Goal: Task Accomplishment & Management: Complete application form

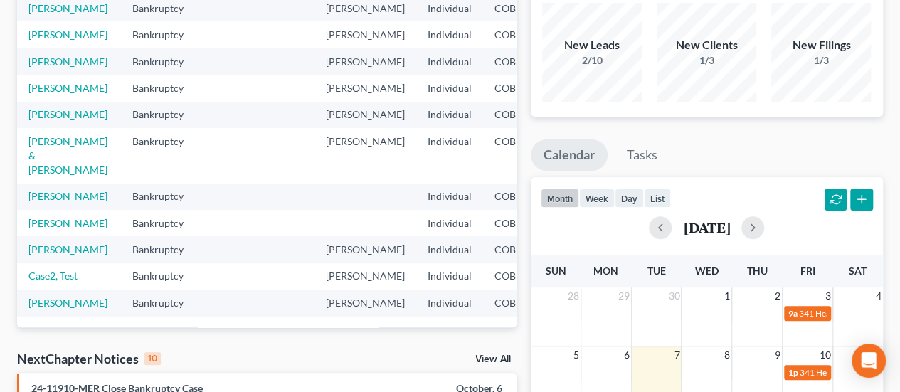
scroll to position [350, 0]
click at [56, 243] on link "[PERSON_NAME]" at bounding box center [67, 249] width 79 height 12
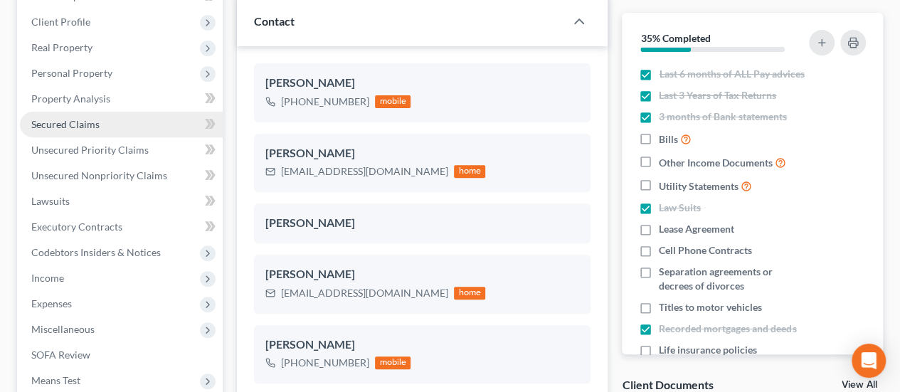
scroll to position [145, 0]
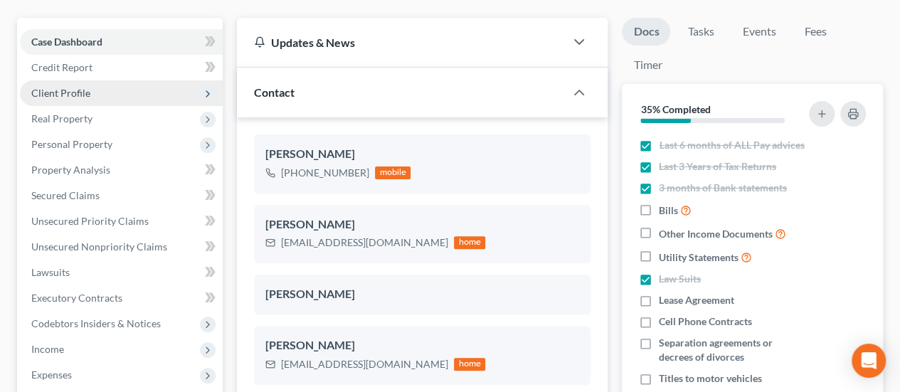
click at [88, 87] on span "Client Profile" at bounding box center [60, 93] width 59 height 12
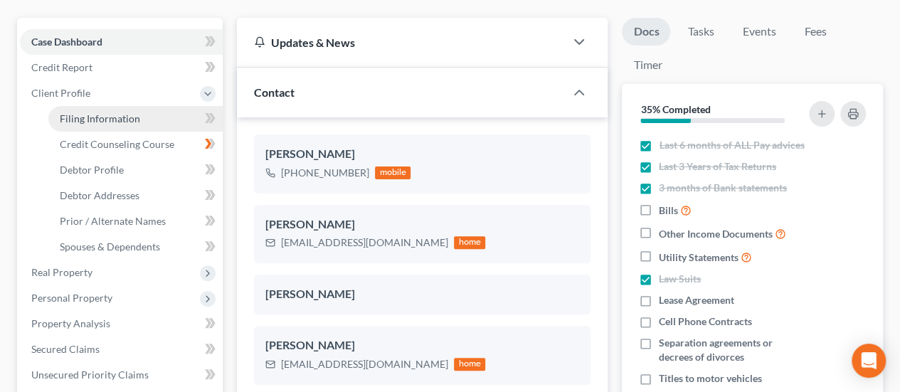
click at [142, 106] on link "Filing Information" at bounding box center [135, 119] width 174 height 26
select select "1"
select select "0"
select select "5"
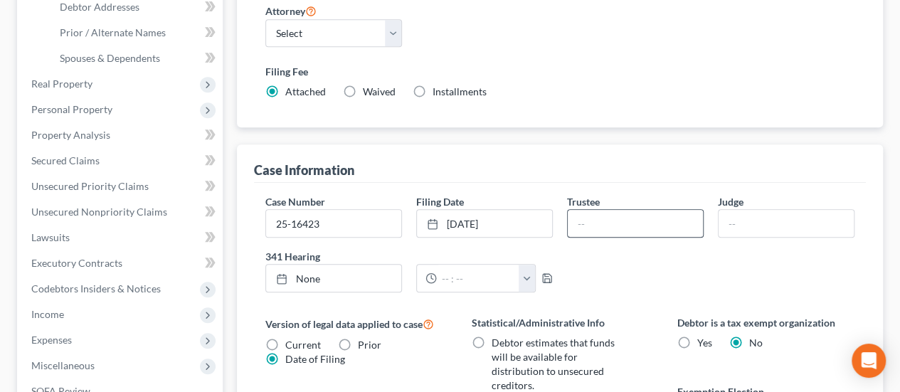
scroll to position [356, 0]
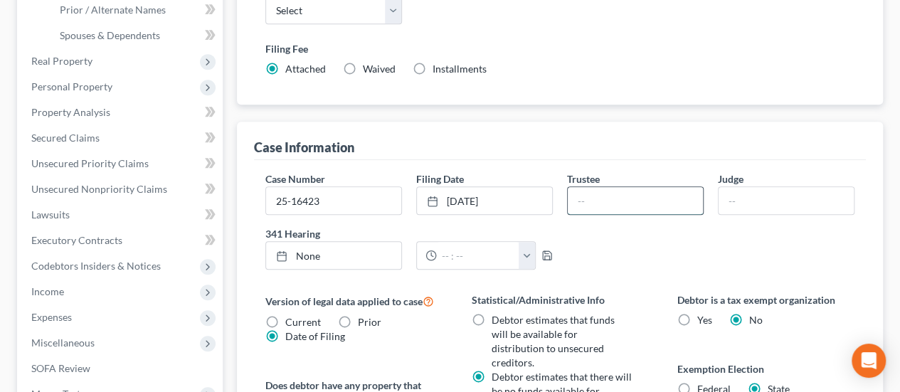
click at [592, 187] on input "text" at bounding box center [635, 200] width 135 height 27
type input "[PERSON_NAME]"
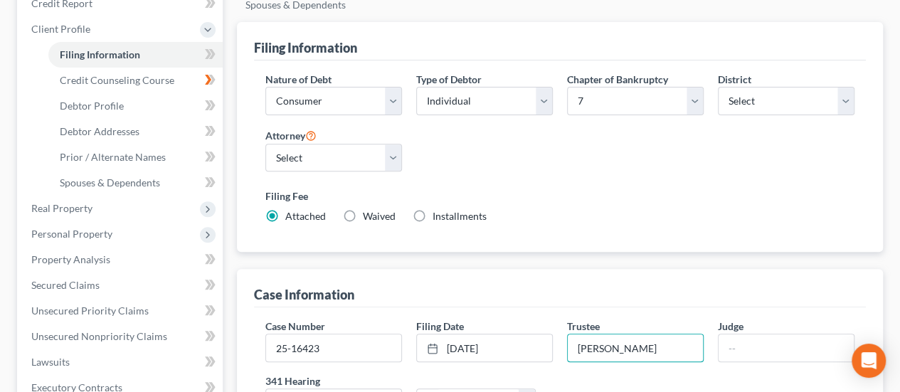
scroll to position [214, 0]
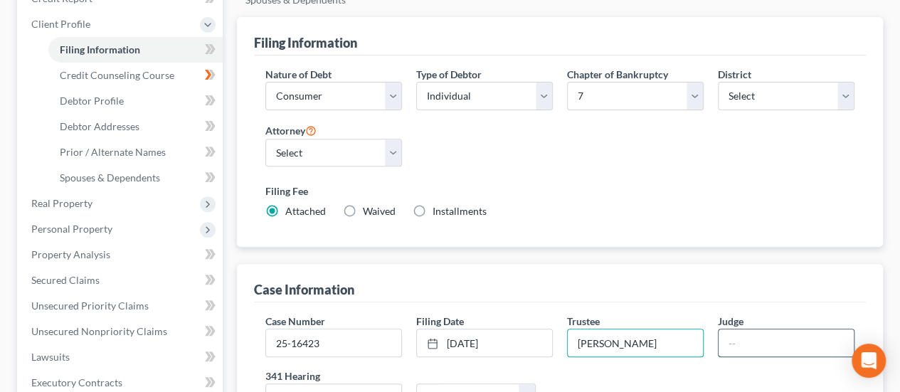
click at [752, 330] on input "text" at bounding box center [786, 343] width 135 height 27
type input "MER"
click at [366, 384] on link "None" at bounding box center [333, 397] width 135 height 27
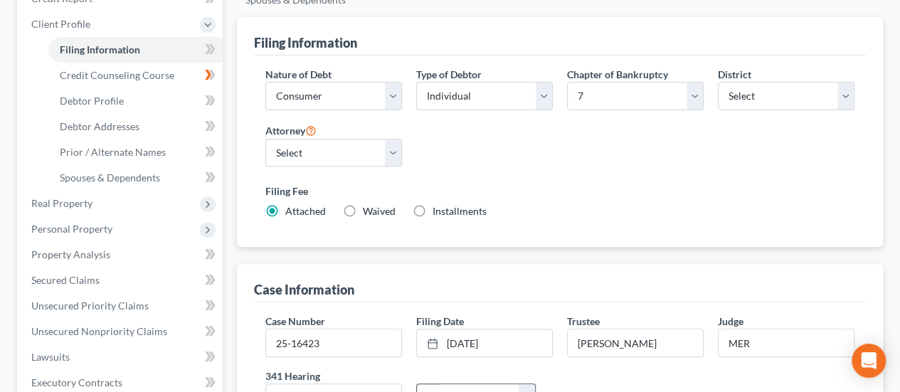
click at [500, 384] on input "text" at bounding box center [478, 397] width 83 height 27
click at [379, 384] on link "[DATE]" at bounding box center [333, 397] width 135 height 27
type input "[DATE]"
click at [478, 384] on input "text" at bounding box center [478, 397] width 83 height 27
click at [528, 384] on button "button" at bounding box center [527, 397] width 16 height 27
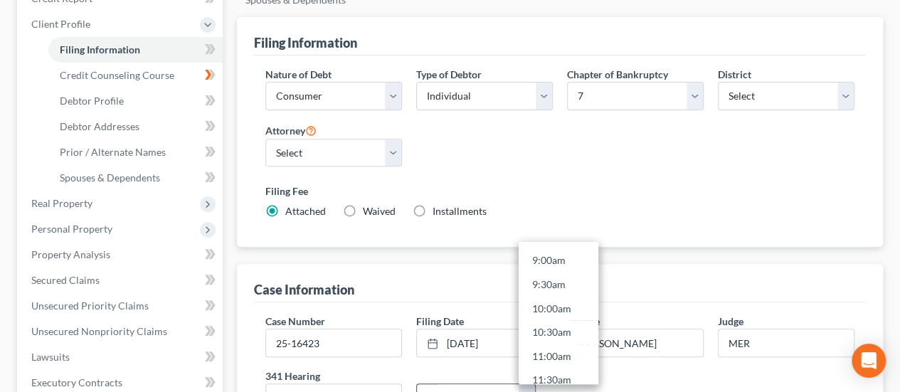
scroll to position [427, 0]
click at [557, 347] on link "11:00am" at bounding box center [559, 359] width 80 height 24
type input "11:00am"
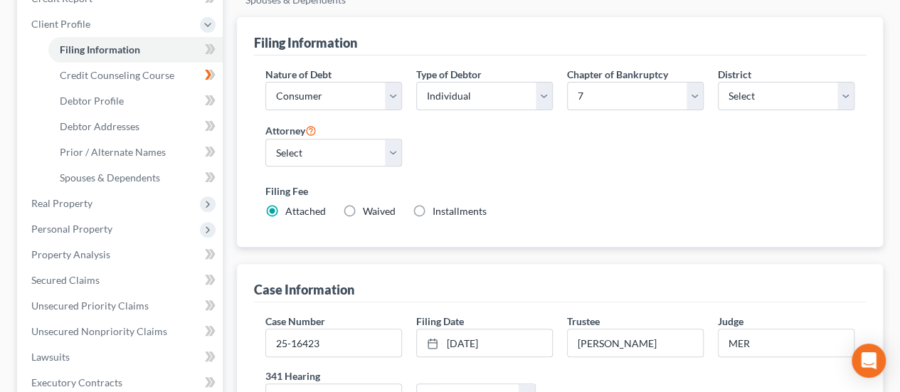
click at [547, 392] on icon "button" at bounding box center [547, 397] width 11 height 11
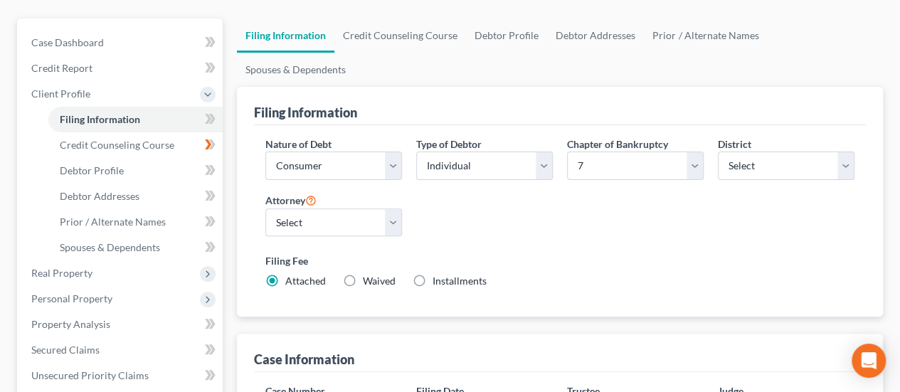
scroll to position [0, 0]
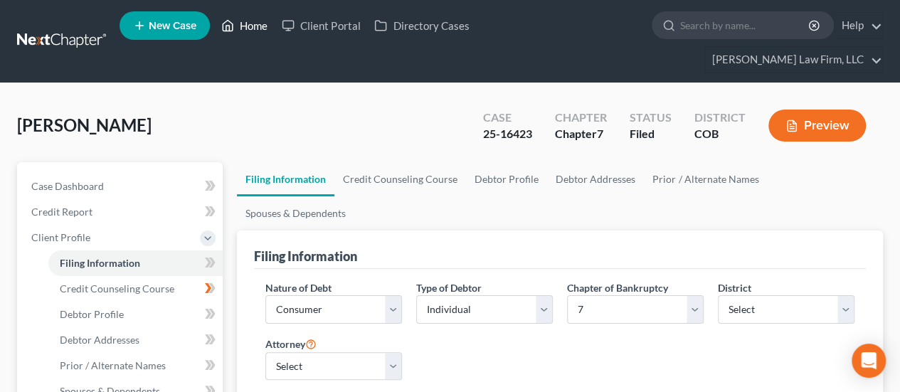
click at [255, 32] on link "Home" at bounding box center [244, 26] width 61 height 26
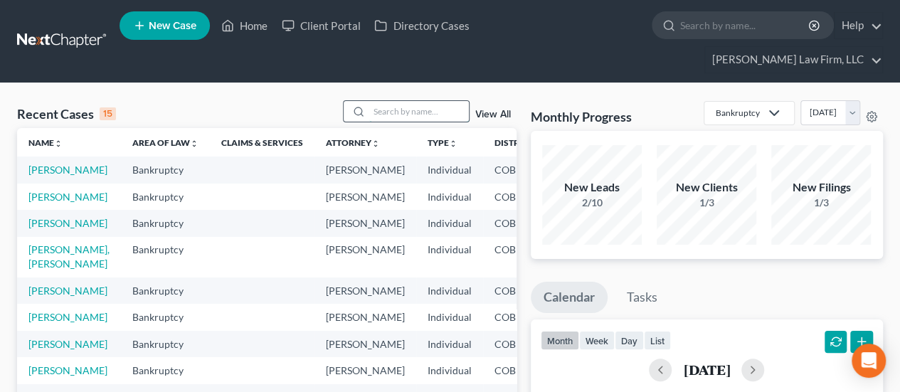
click at [422, 101] on input "search" at bounding box center [419, 111] width 100 height 21
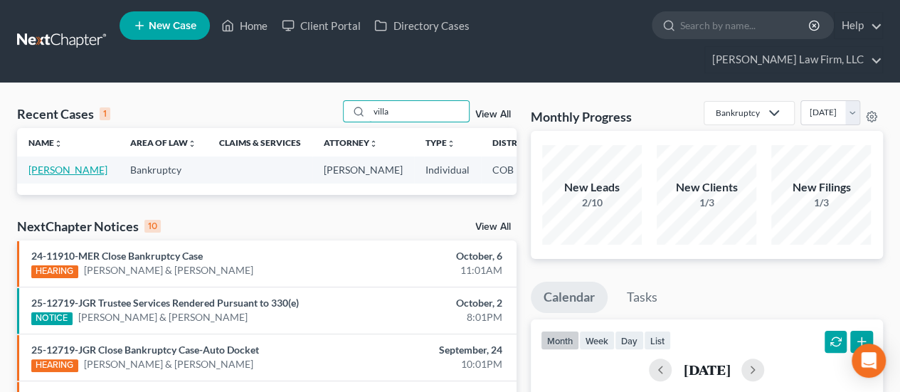
type input "villa"
click at [40, 164] on link "[PERSON_NAME]" at bounding box center [67, 170] width 79 height 12
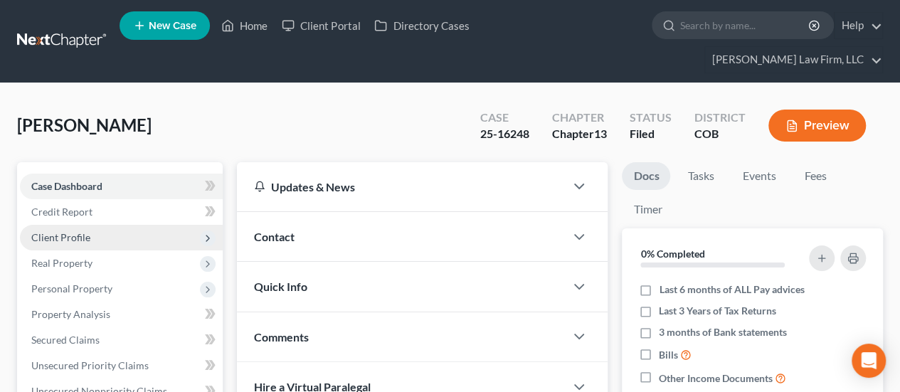
click at [148, 225] on span "Client Profile" at bounding box center [121, 238] width 203 height 26
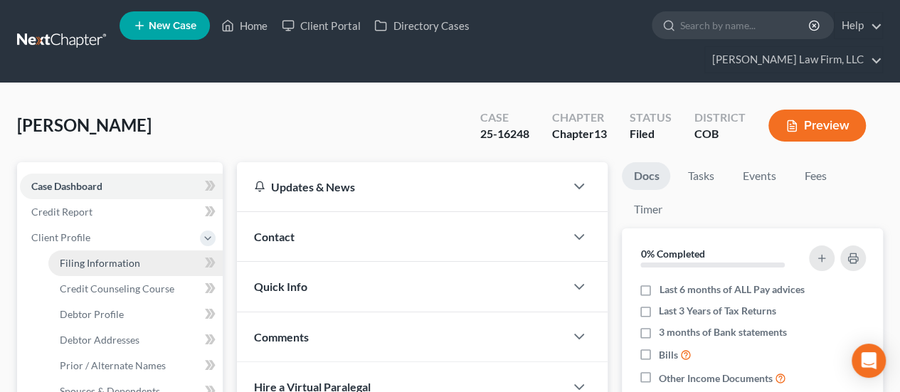
click at [141, 251] on link "Filing Information" at bounding box center [135, 264] width 174 height 26
select select "1"
select select "0"
select select "3"
select select "11"
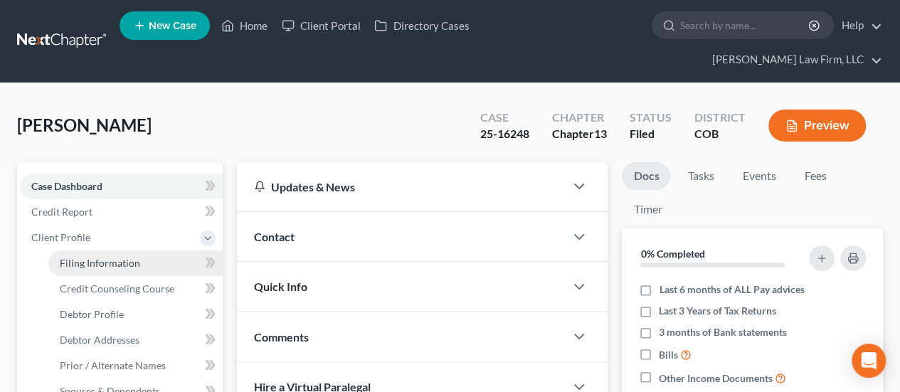
select select "2"
select select "5"
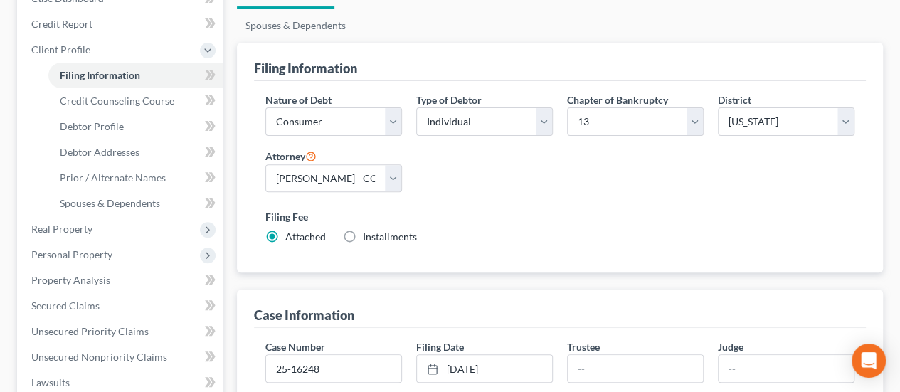
scroll to position [214, 0]
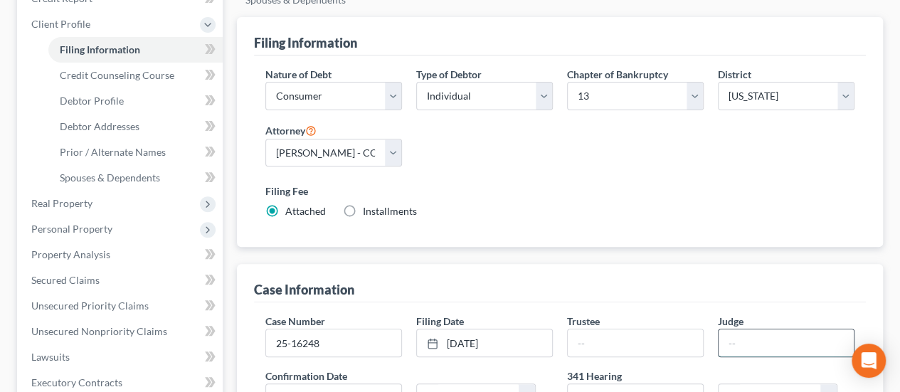
click at [733, 330] on input "text" at bounding box center [786, 343] width 135 height 27
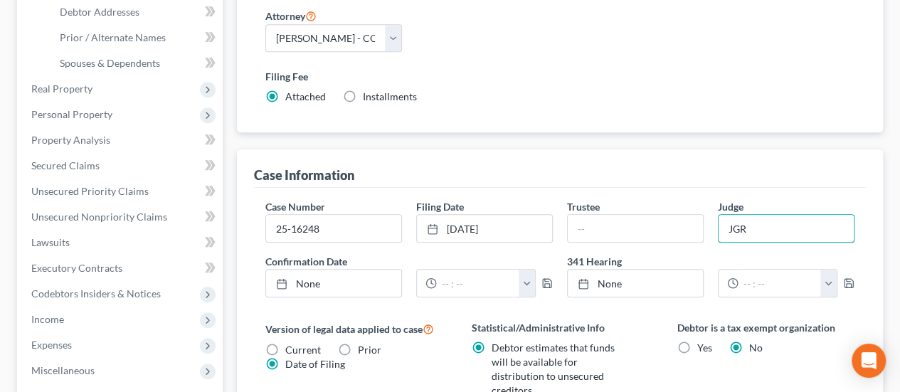
scroll to position [356, 0]
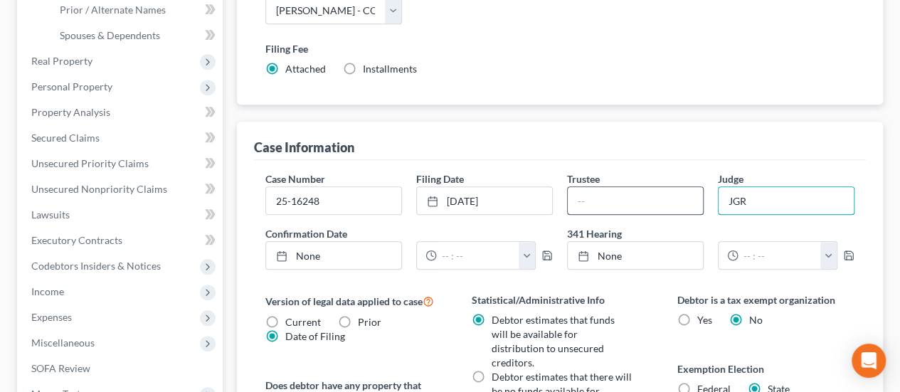
type input "JGR"
click at [608, 187] on input "text" at bounding box center [635, 200] width 135 height 27
type input "[PERSON_NAME]"
type input "[DATE]"
click at [615, 242] on link "None" at bounding box center [635, 255] width 135 height 27
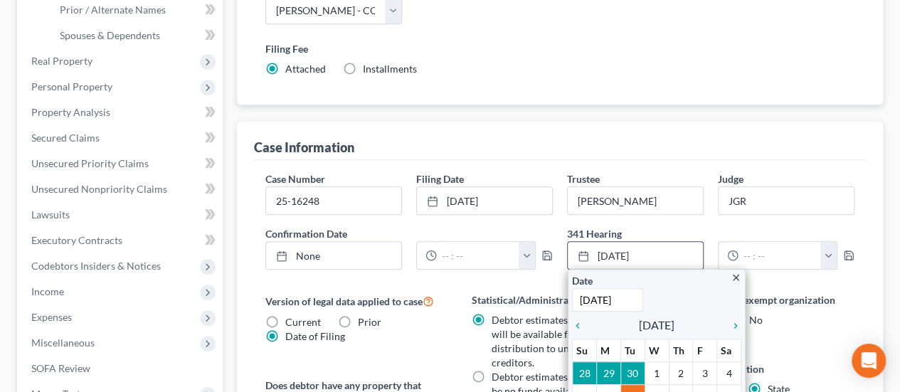
scroll to position [498, 0]
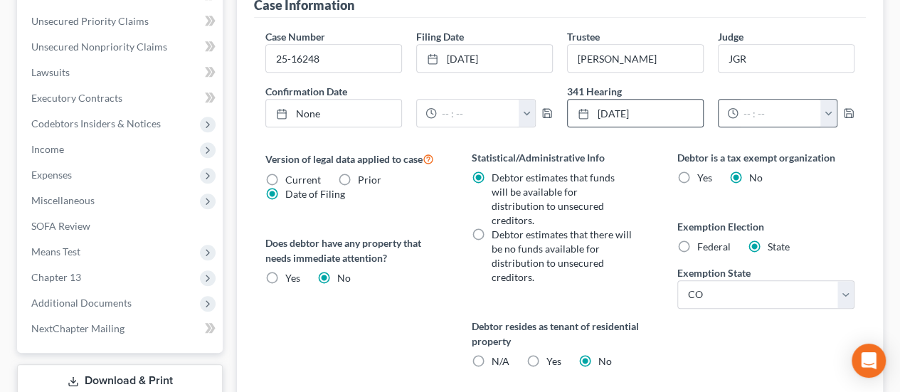
click at [733, 110] on polyline at bounding box center [734, 112] width 2 height 4
click at [750, 100] on input "text" at bounding box center [780, 113] width 83 height 27
click at [829, 100] on button "button" at bounding box center [829, 113] width 16 height 27
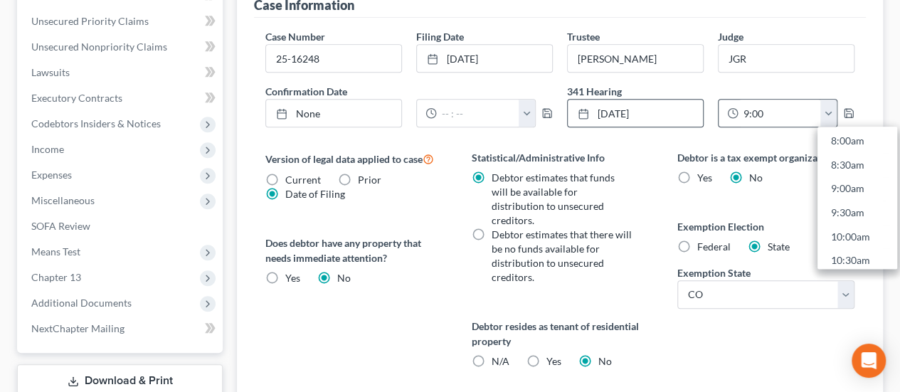
scroll to position [427, 0]
click at [849, 136] on link "9:00am" at bounding box center [858, 148] width 80 height 24
type input "9:00am"
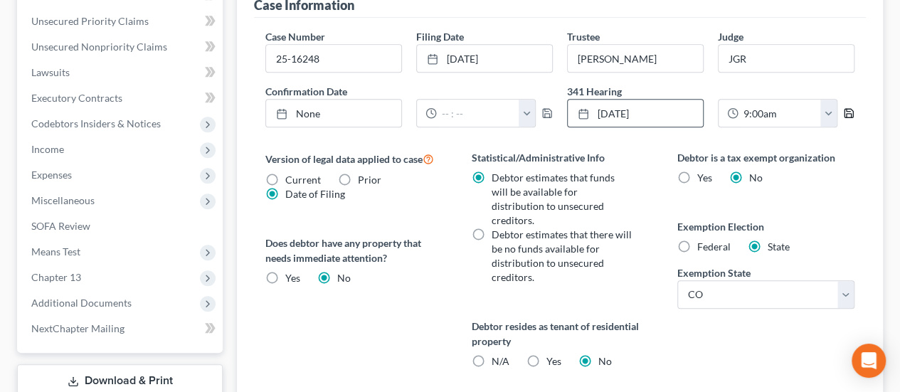
click at [847, 107] on icon "button" at bounding box center [849, 112] width 11 height 11
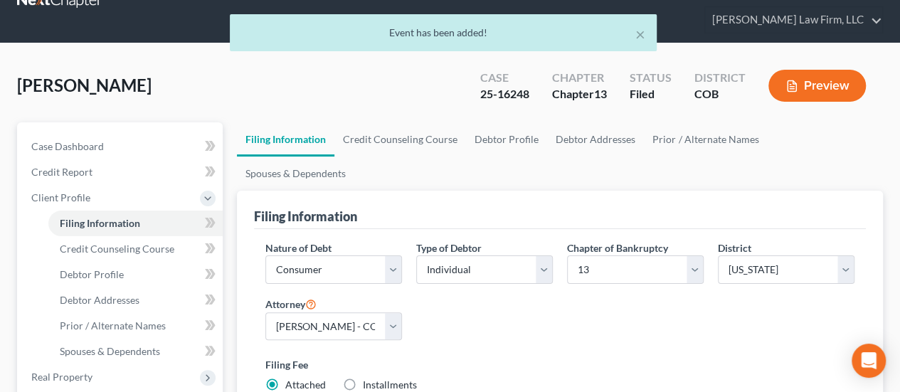
scroll to position [0, 0]
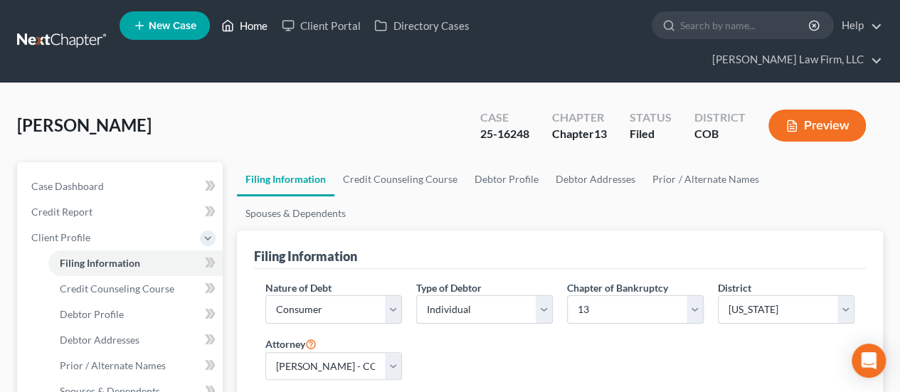
click at [256, 31] on link "Home" at bounding box center [244, 26] width 61 height 26
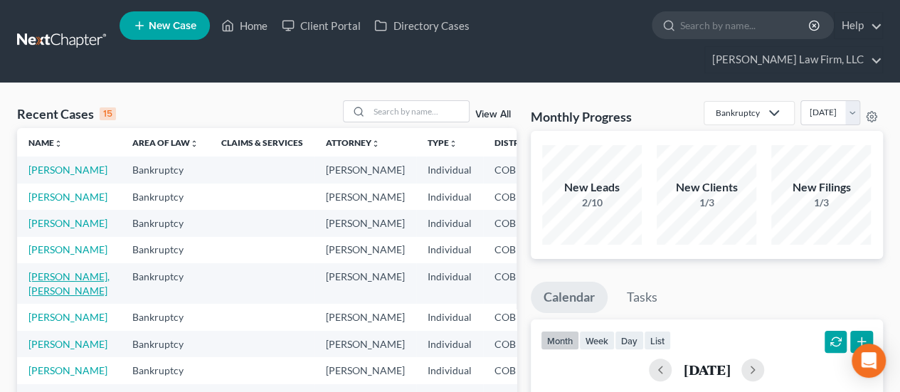
click at [51, 297] on link "[PERSON_NAME], [PERSON_NAME]" at bounding box center [68, 284] width 81 height 26
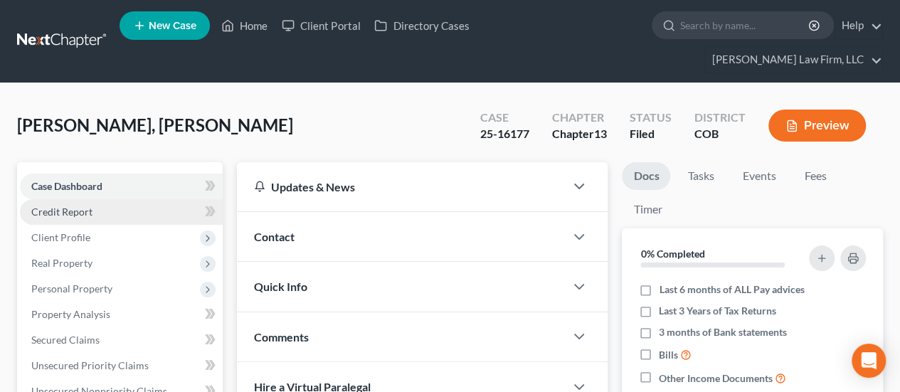
click at [100, 199] on link "Credit Report" at bounding box center [121, 212] width 203 height 26
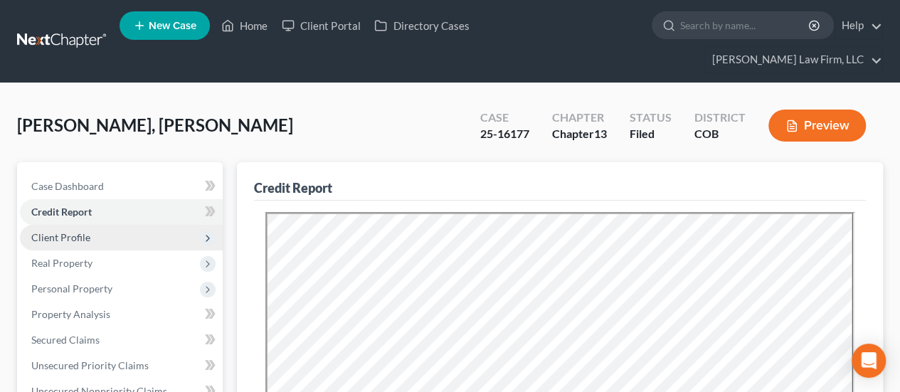
click at [100, 225] on span "Client Profile" at bounding box center [121, 238] width 203 height 26
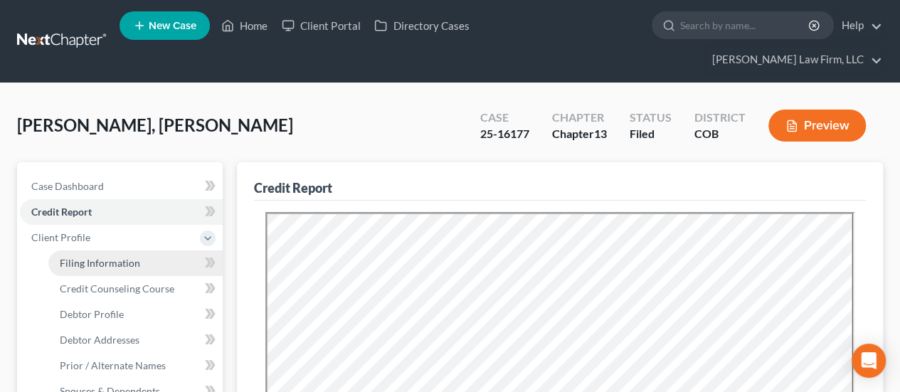
click at [138, 251] on link "Filing Information" at bounding box center [135, 264] width 174 height 26
select select "1"
select select "0"
select select "3"
select select "11"
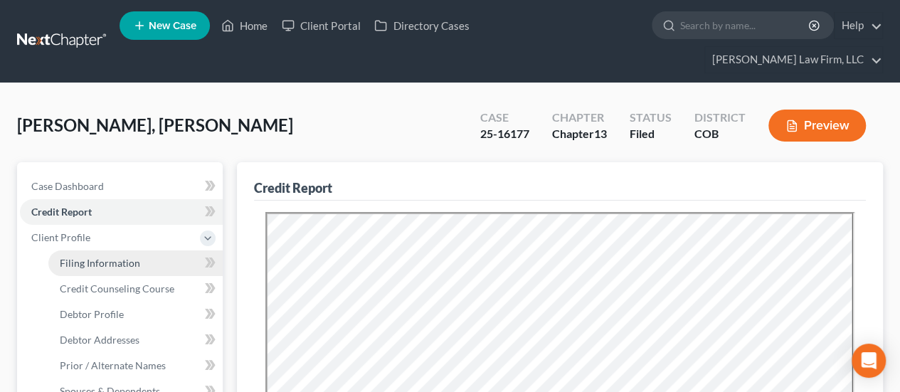
select select "2"
select select "5"
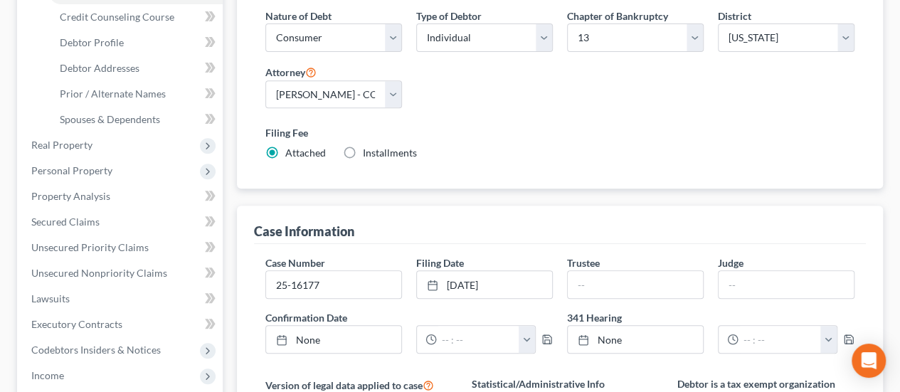
scroll to position [356, 0]
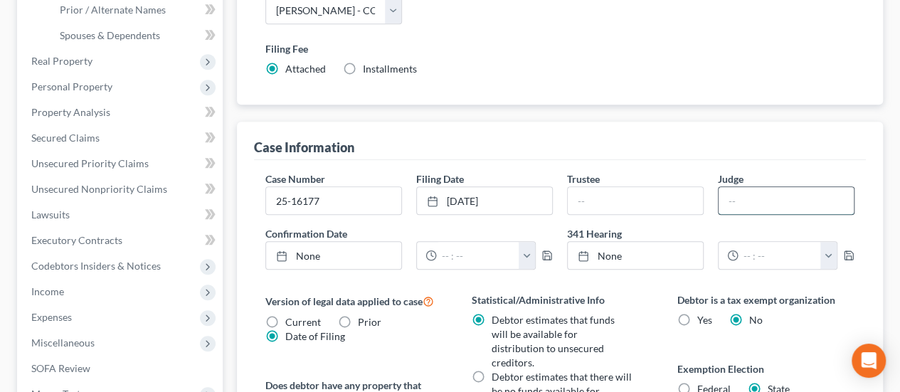
click at [738, 187] on input "text" at bounding box center [786, 200] width 135 height 27
type input "JGR"
click at [686, 187] on input "text" at bounding box center [635, 200] width 135 height 27
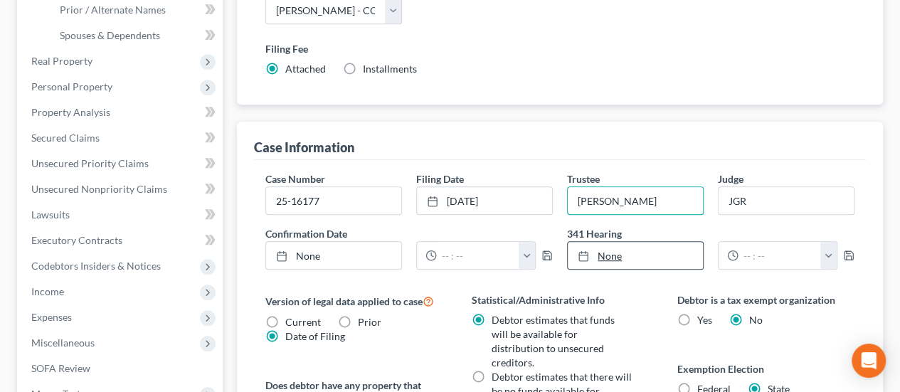
type input "[PERSON_NAME]"
type input "[DATE]"
click at [605, 242] on link "[DATE]" at bounding box center [635, 255] width 135 height 27
click at [829, 242] on button "button" at bounding box center [829, 255] width 16 height 27
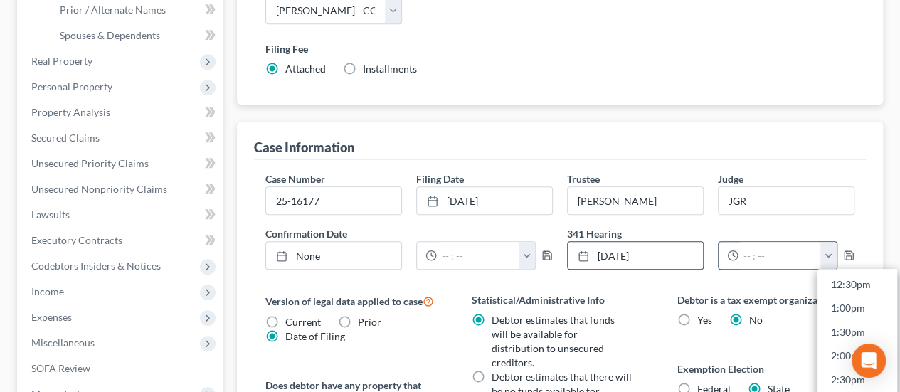
scroll to position [569, 0]
click at [843, 375] on link "2:00pm" at bounding box center [858, 387] width 80 height 24
type input "2:00pm"
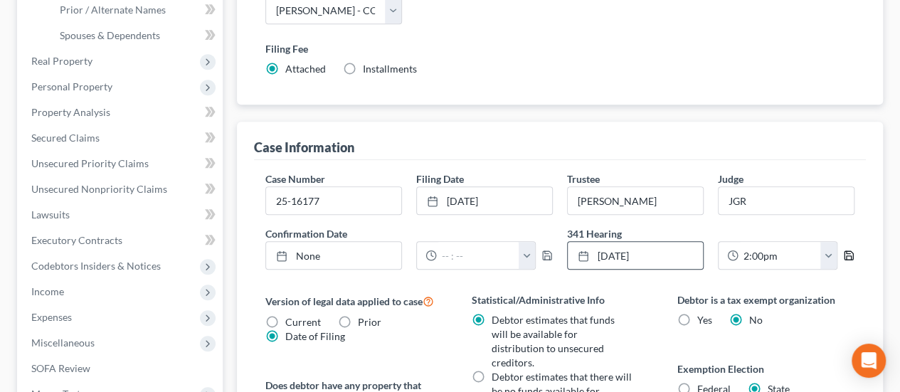
click at [847, 251] on polyline "button" at bounding box center [849, 252] width 4 height 2
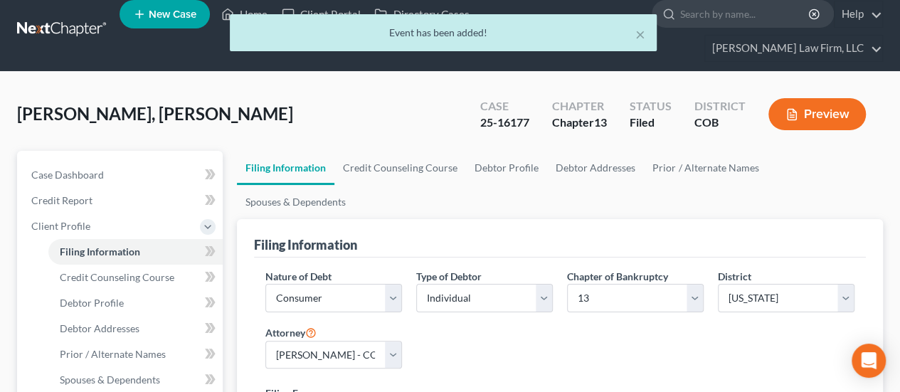
scroll to position [0, 0]
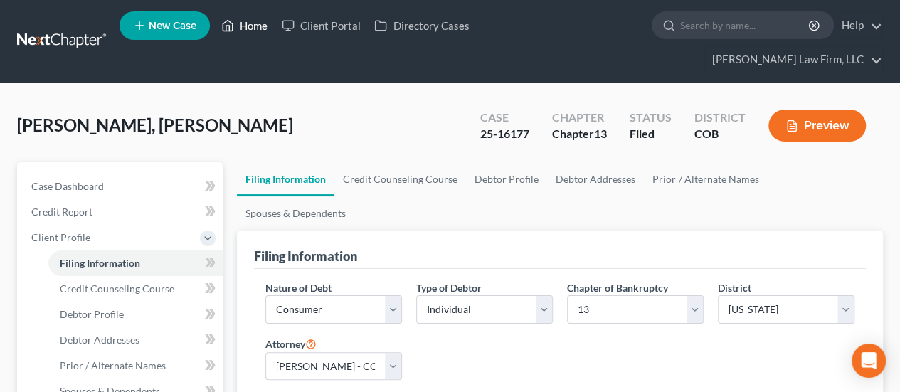
click at [261, 26] on link "Home" at bounding box center [244, 26] width 61 height 26
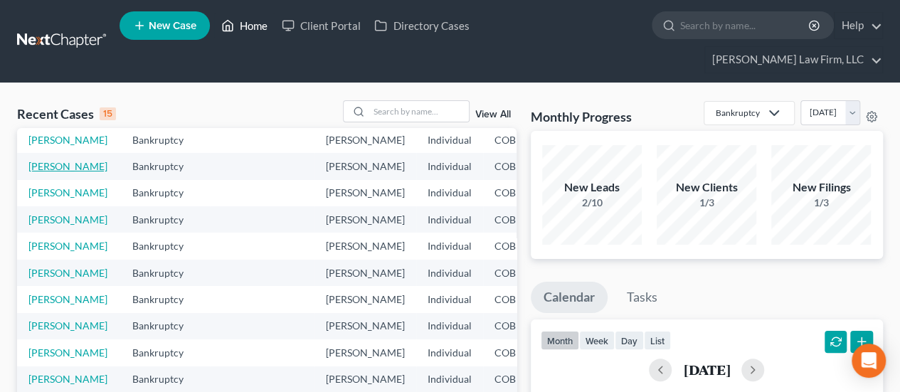
scroll to position [142, 0]
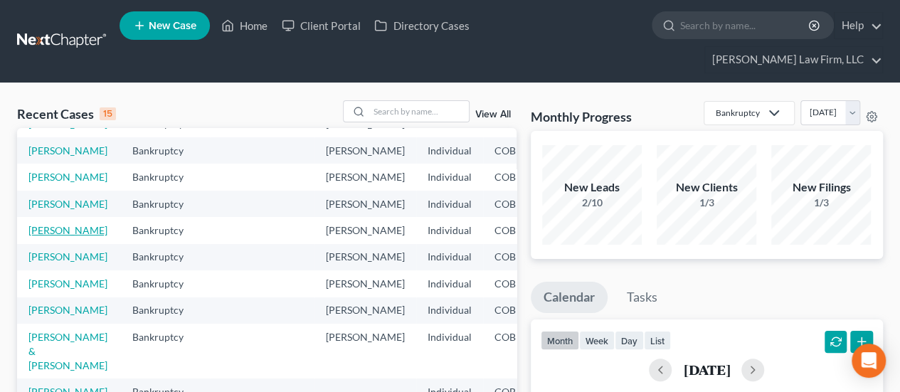
click at [48, 236] on link "[PERSON_NAME]" at bounding box center [67, 230] width 79 height 12
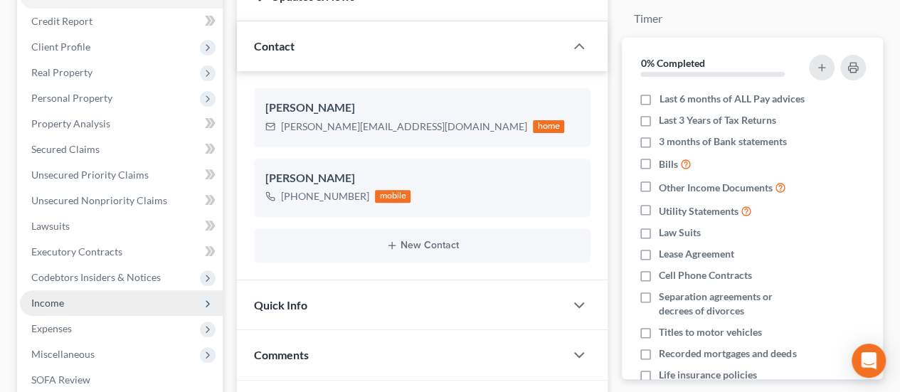
scroll to position [214, 0]
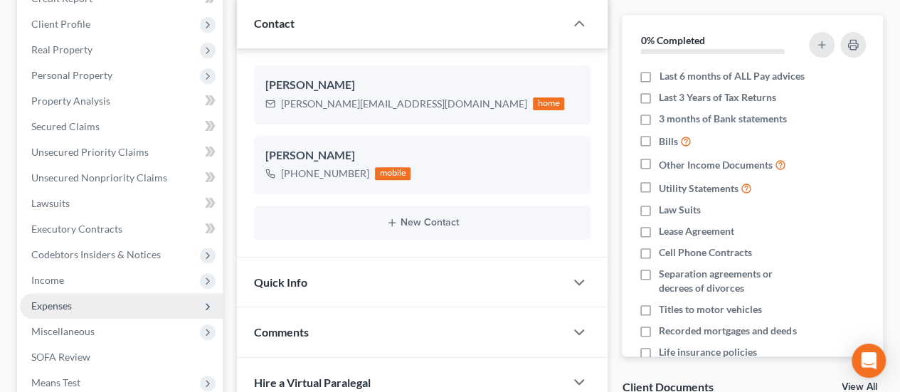
click at [118, 293] on span "Expenses" at bounding box center [121, 306] width 203 height 26
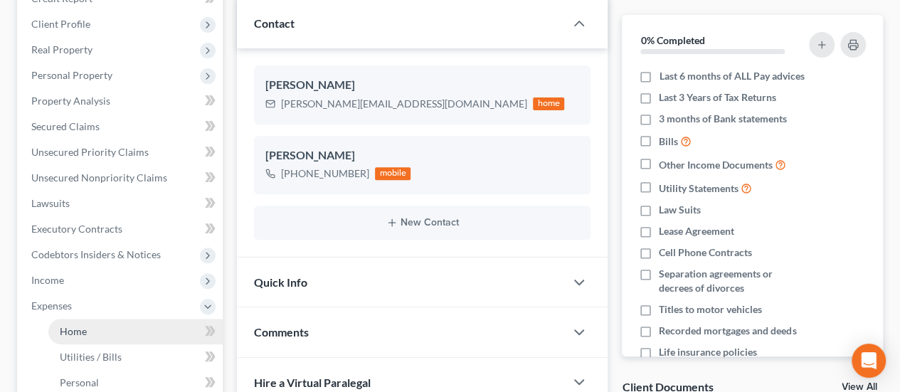
click at [162, 319] on link "Home" at bounding box center [135, 332] width 174 height 26
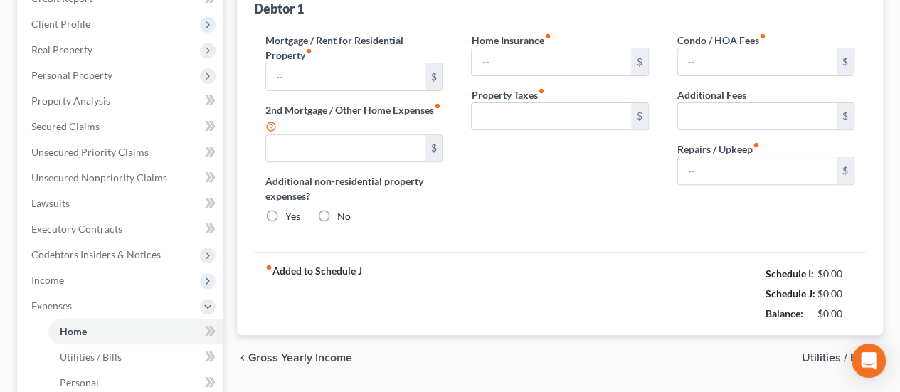
type input "915.00"
type input "0.00"
radio input "true"
type input "0.00"
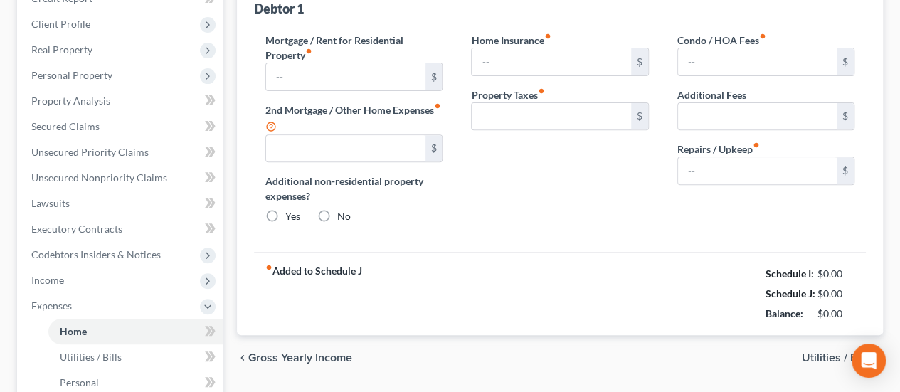
type input "0.00"
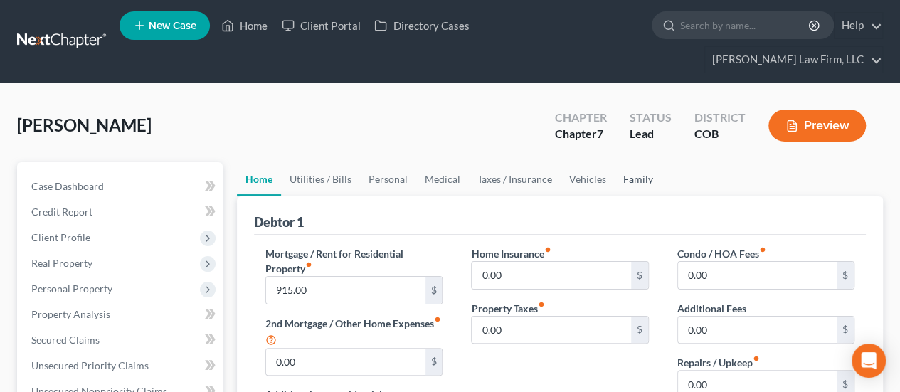
click at [635, 162] on link "Family" at bounding box center [638, 179] width 47 height 34
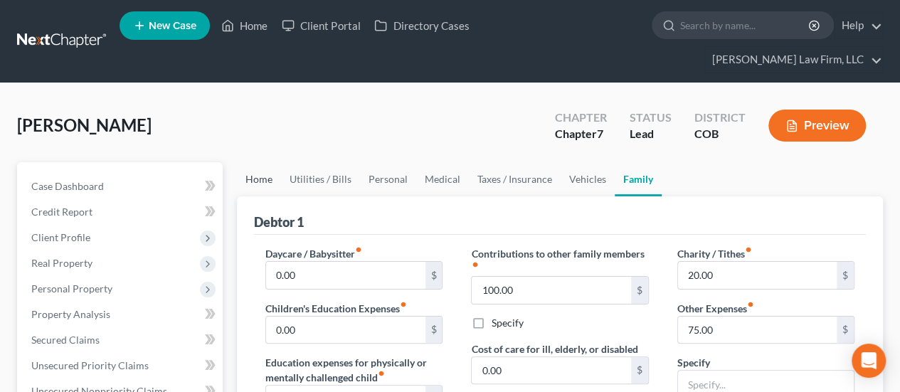
click at [263, 162] on link "Home" at bounding box center [259, 179] width 44 height 34
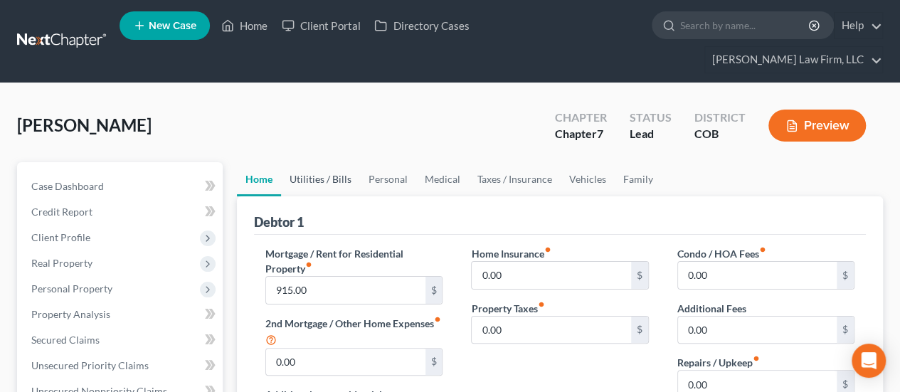
click at [333, 162] on link "Utilities / Bills" at bounding box center [320, 179] width 79 height 34
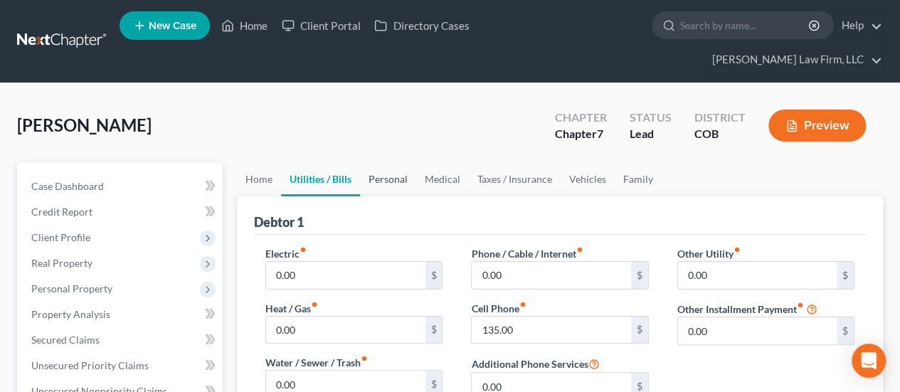
click at [380, 162] on link "Personal" at bounding box center [388, 179] width 56 height 34
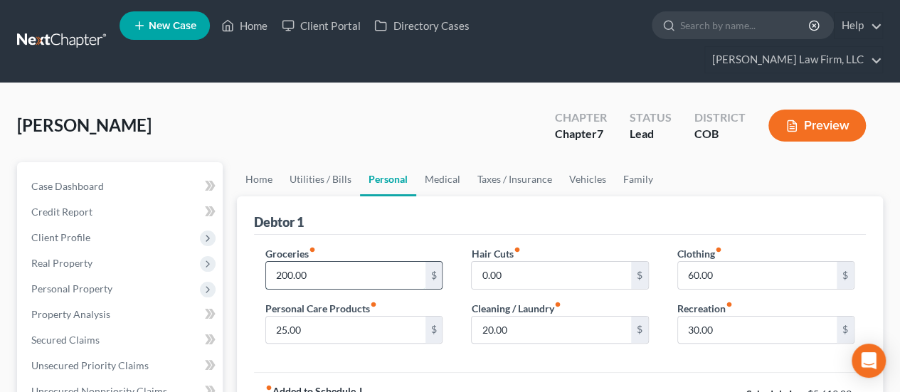
click at [278, 262] on input "200.00" at bounding box center [345, 275] width 159 height 27
type input "450.00"
click at [494, 262] on input "0.00" at bounding box center [551, 275] width 159 height 27
type input "40.00"
click at [685, 317] on input "30.00" at bounding box center [757, 330] width 159 height 27
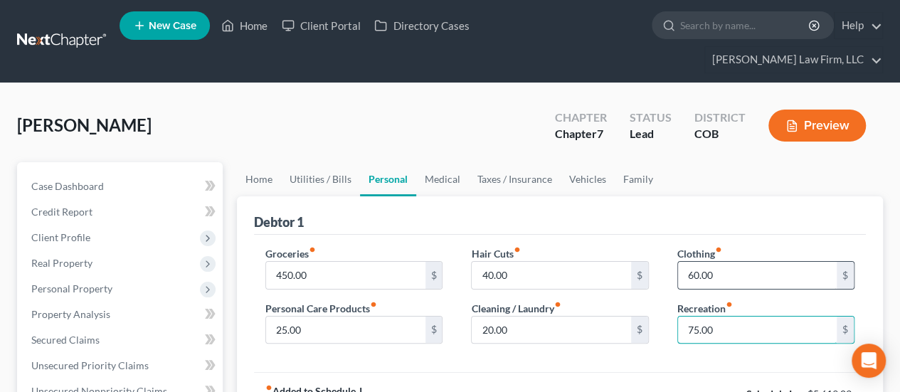
type input "75.00"
click at [726, 262] on input "60.00" at bounding box center [757, 275] width 159 height 27
click at [443, 162] on link "Medical" at bounding box center [442, 179] width 53 height 34
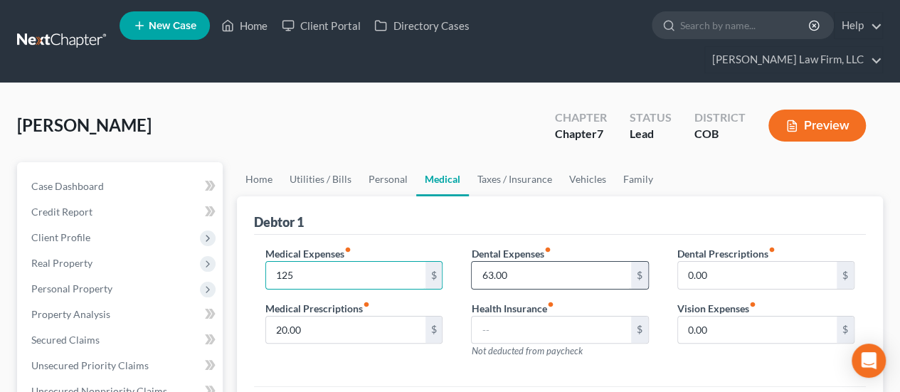
type input "125"
click at [483, 262] on input "63.00" at bounding box center [551, 275] width 159 height 27
type input "65.00"
click at [504, 162] on link "Taxes / Insurance" at bounding box center [515, 179] width 92 height 34
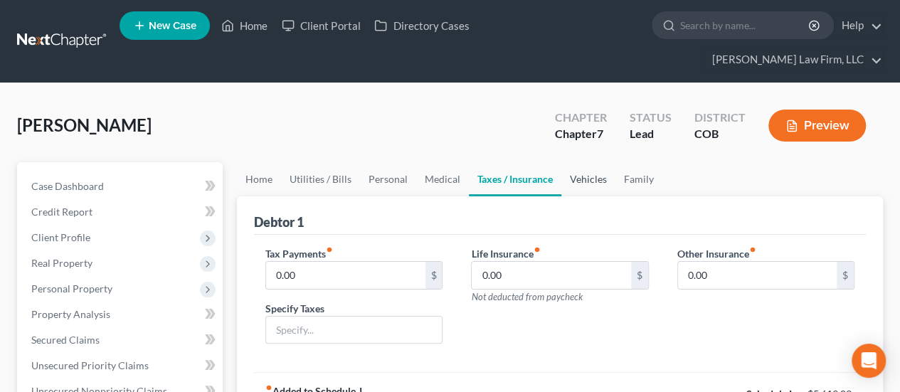
click at [587, 162] on link "Vehicles" at bounding box center [589, 179] width 54 height 34
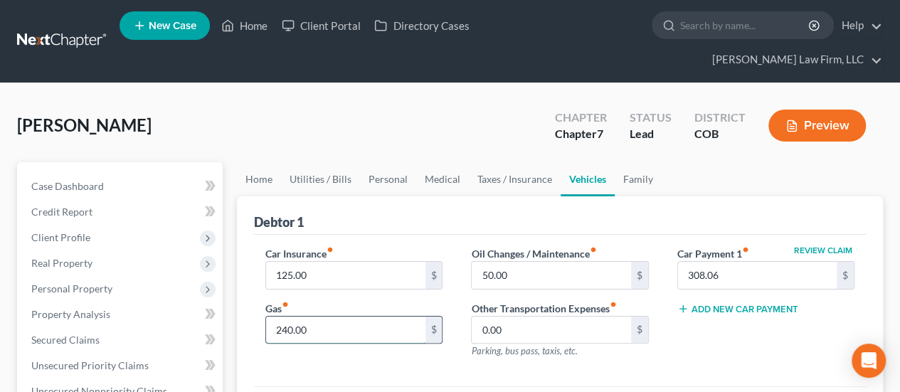
click at [276, 317] on input "240.00" at bounding box center [345, 330] width 159 height 27
type input "250.00"
click at [635, 162] on link "Family" at bounding box center [638, 179] width 47 height 34
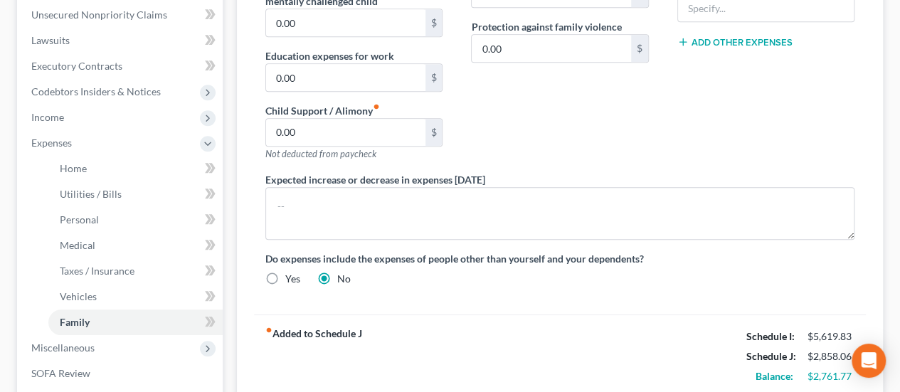
scroll to position [214, 0]
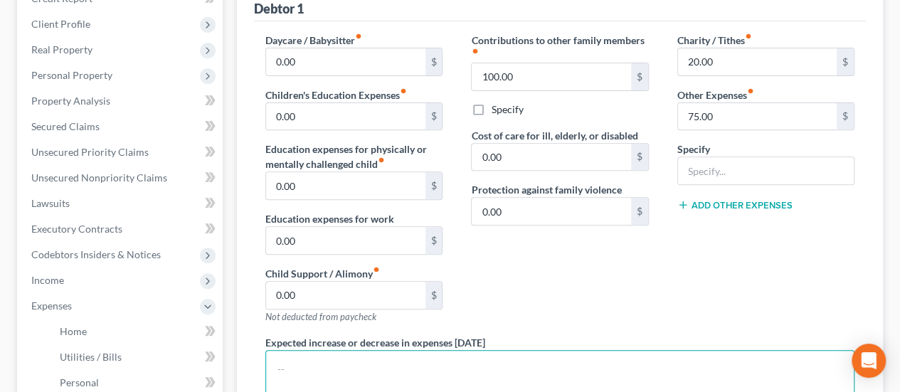
click at [355, 350] on textarea at bounding box center [560, 376] width 589 height 53
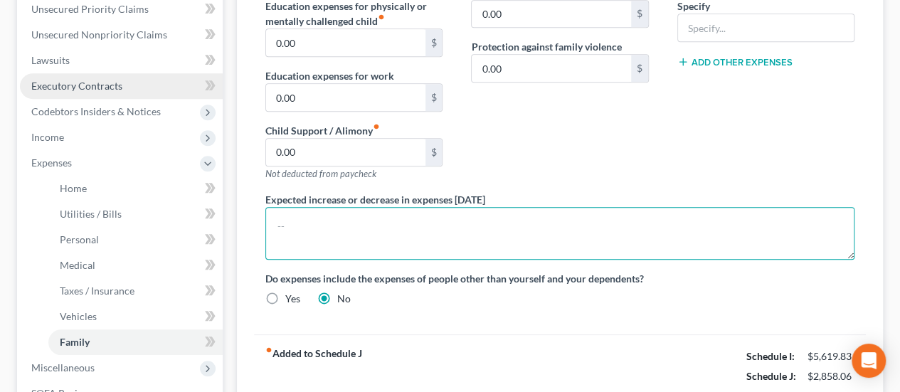
scroll to position [498, 0]
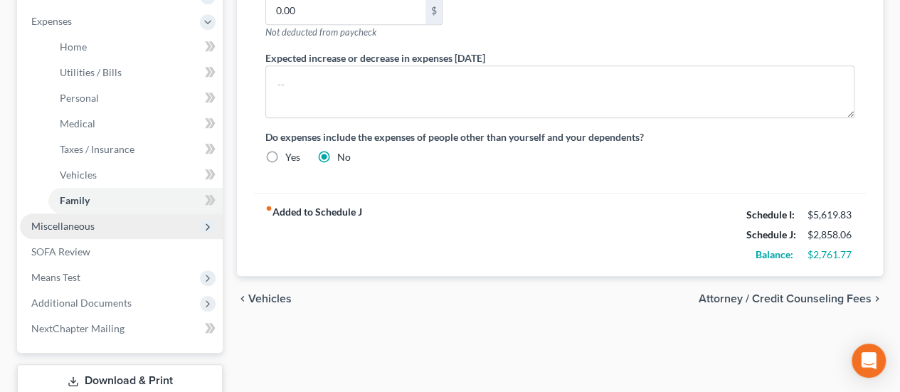
click at [112, 214] on span "Miscellaneous" at bounding box center [121, 227] width 203 height 26
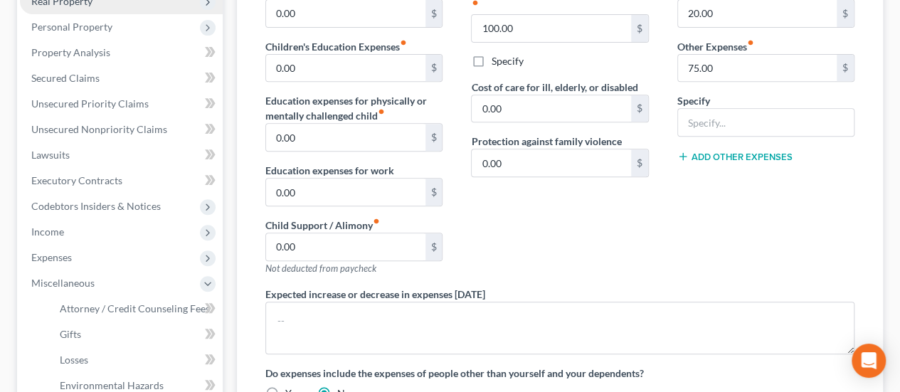
scroll to position [285, 0]
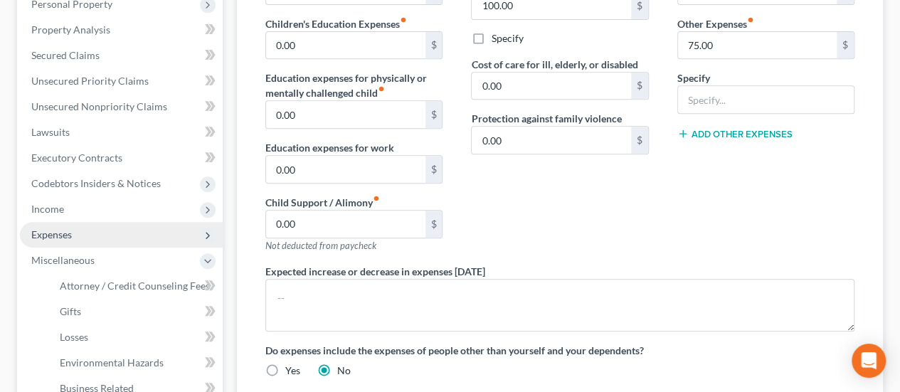
click at [116, 222] on span "Expenses" at bounding box center [121, 235] width 203 height 26
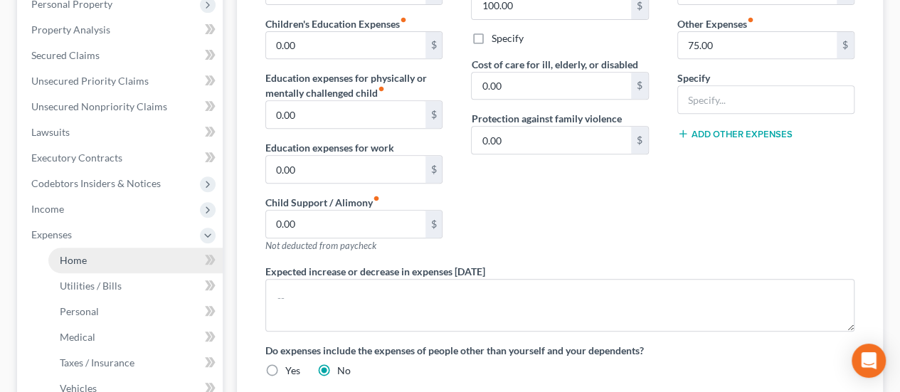
click at [70, 248] on link "Home" at bounding box center [135, 261] width 174 height 26
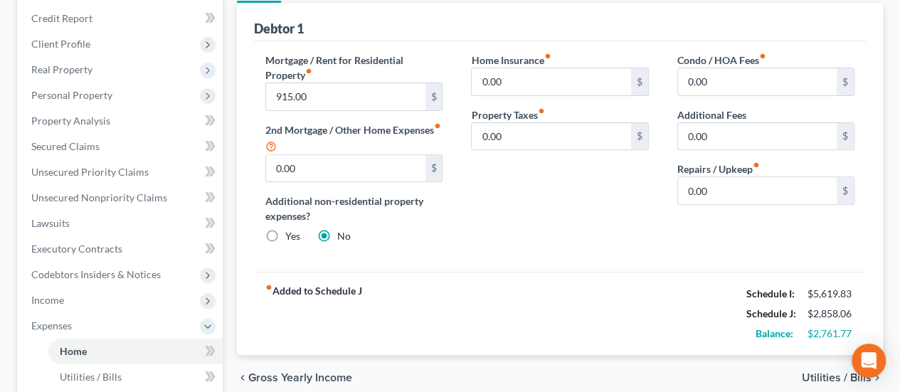
scroll to position [142, 0]
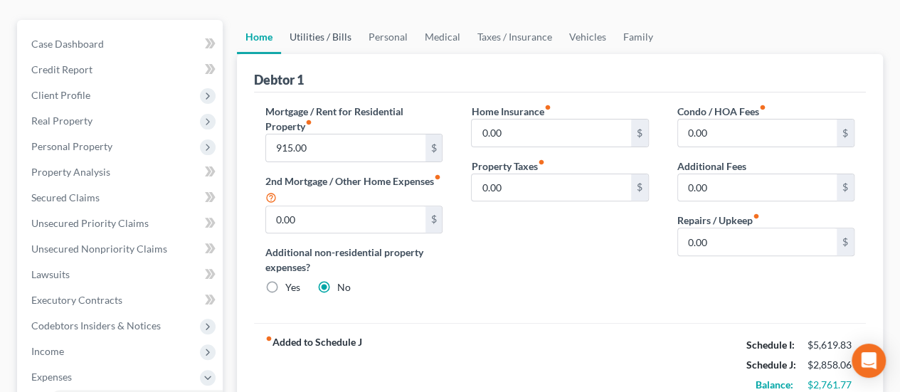
click at [327, 20] on link "Utilities / Bills" at bounding box center [320, 37] width 79 height 34
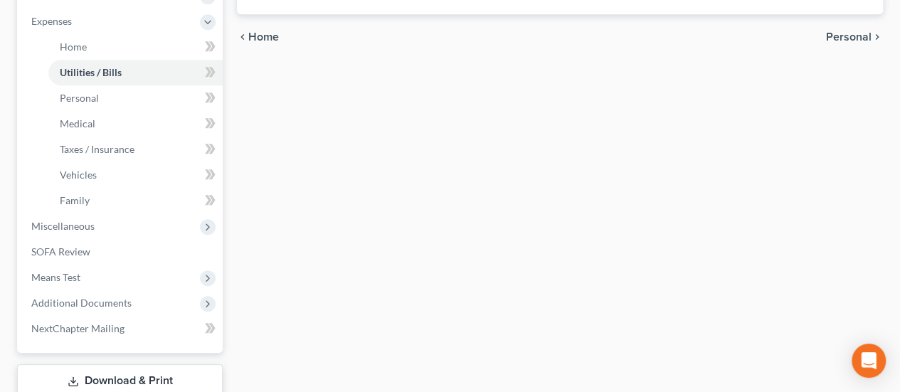
scroll to position [567, 0]
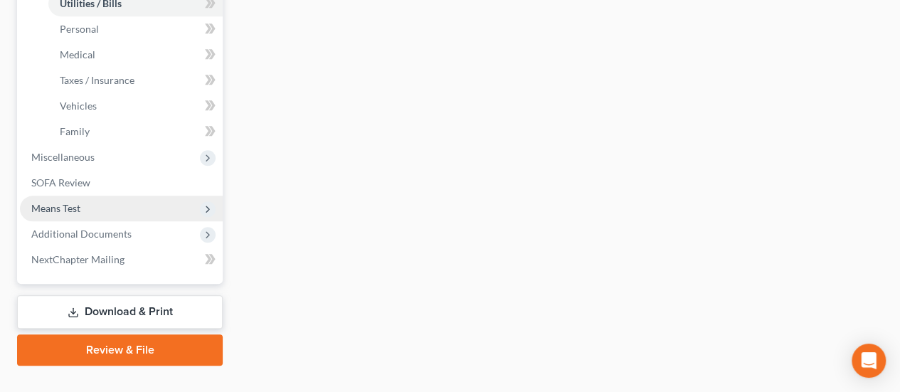
click at [117, 196] on span "Means Test" at bounding box center [121, 209] width 203 height 26
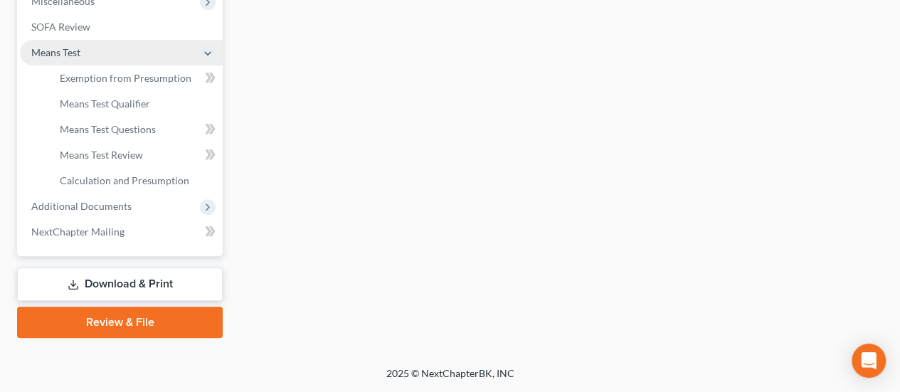
scroll to position [516, 0]
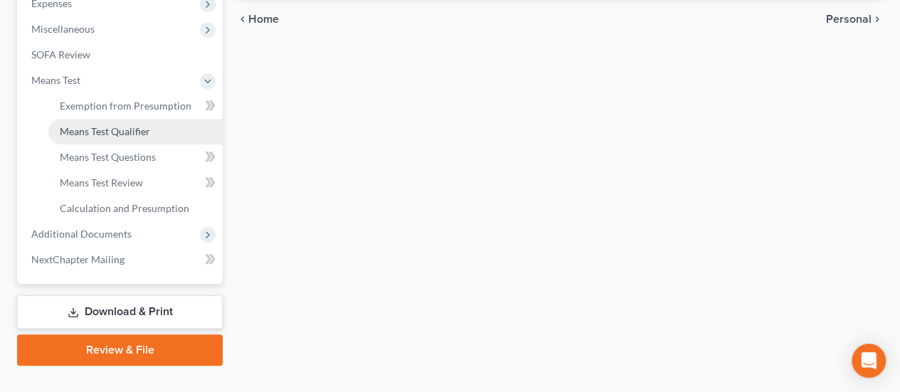
click at [134, 125] on span "Means Test Qualifier" at bounding box center [105, 131] width 90 height 12
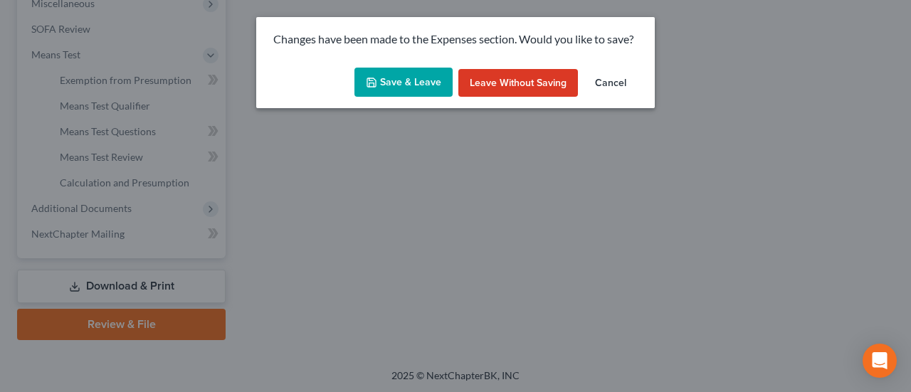
click at [410, 80] on button "Save & Leave" at bounding box center [403, 83] width 98 height 30
